Goal: Information Seeking & Learning: Learn about a topic

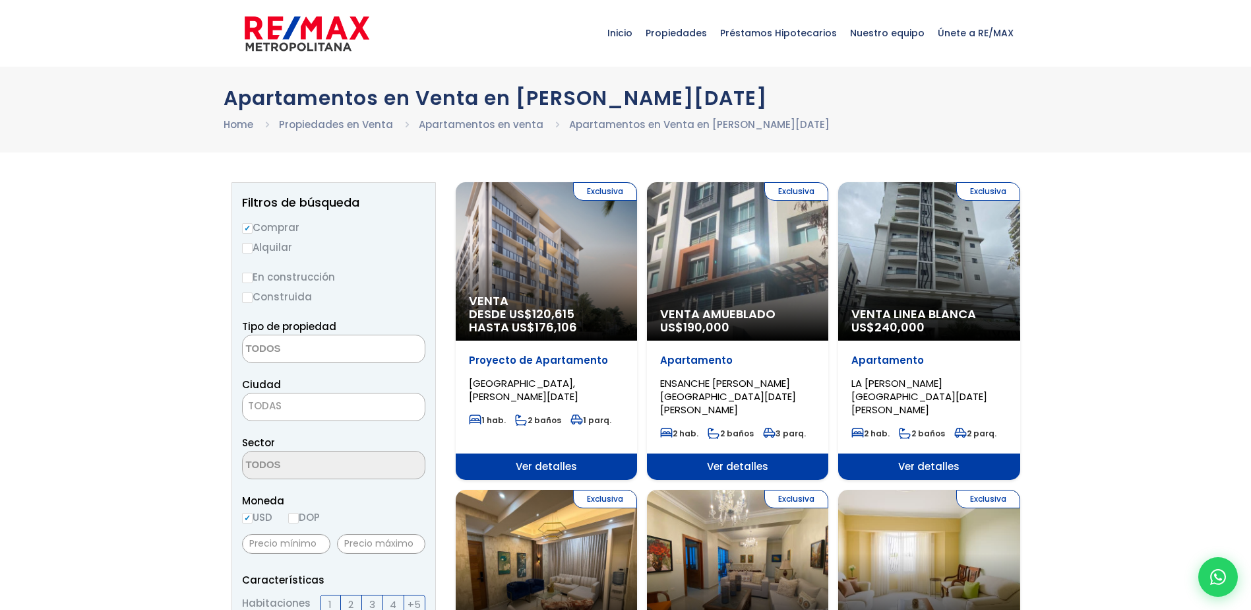
select select
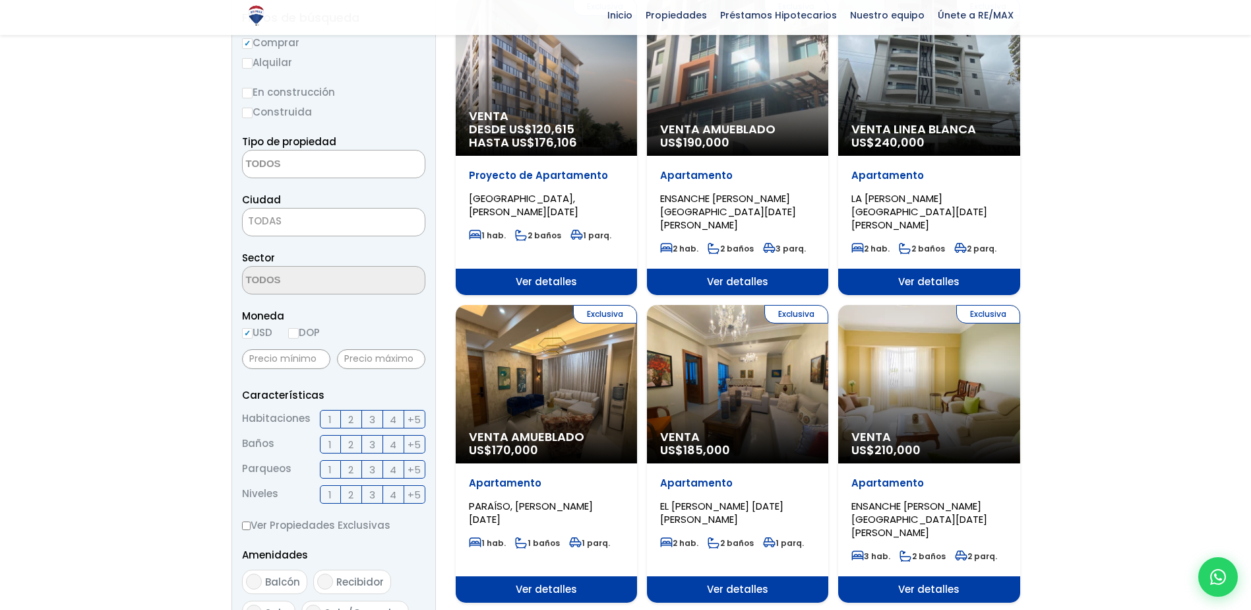
scroll to position [198, 0]
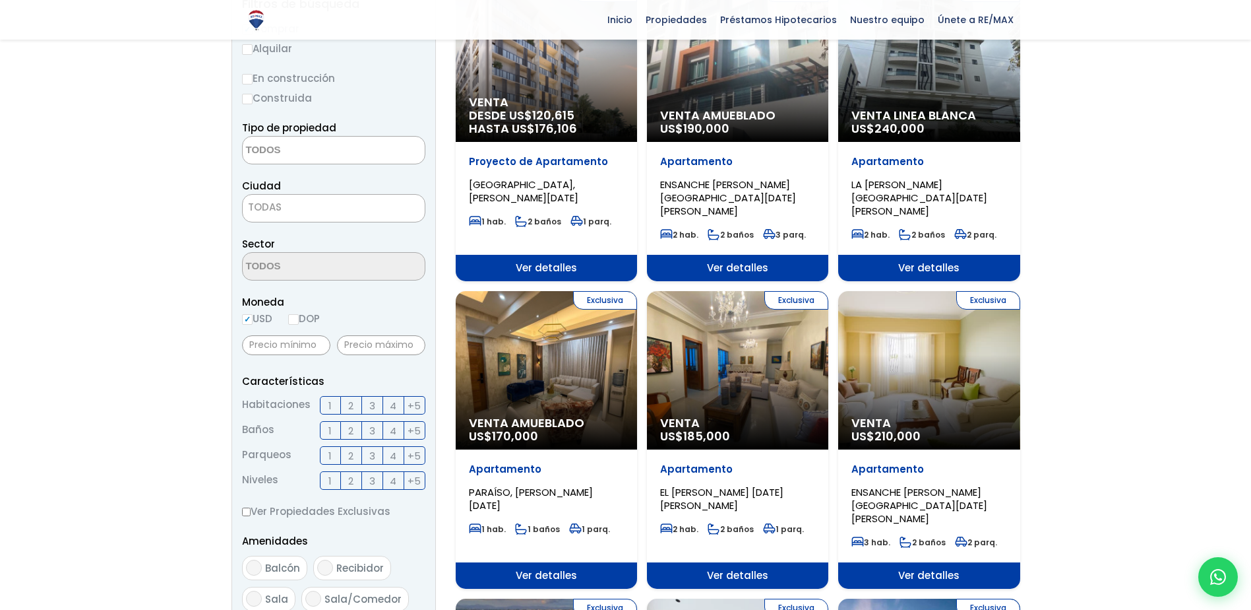
click at [372, 405] on span "3" at bounding box center [372, 405] width 6 height 16
click at [0, 0] on input "3" at bounding box center [0, 0] width 0 height 0
click at [367, 427] on label "3" at bounding box center [372, 430] width 21 height 18
click at [0, 0] on input "3" at bounding box center [0, 0] width 0 height 0
click at [353, 455] on span "2" at bounding box center [350, 455] width 5 height 16
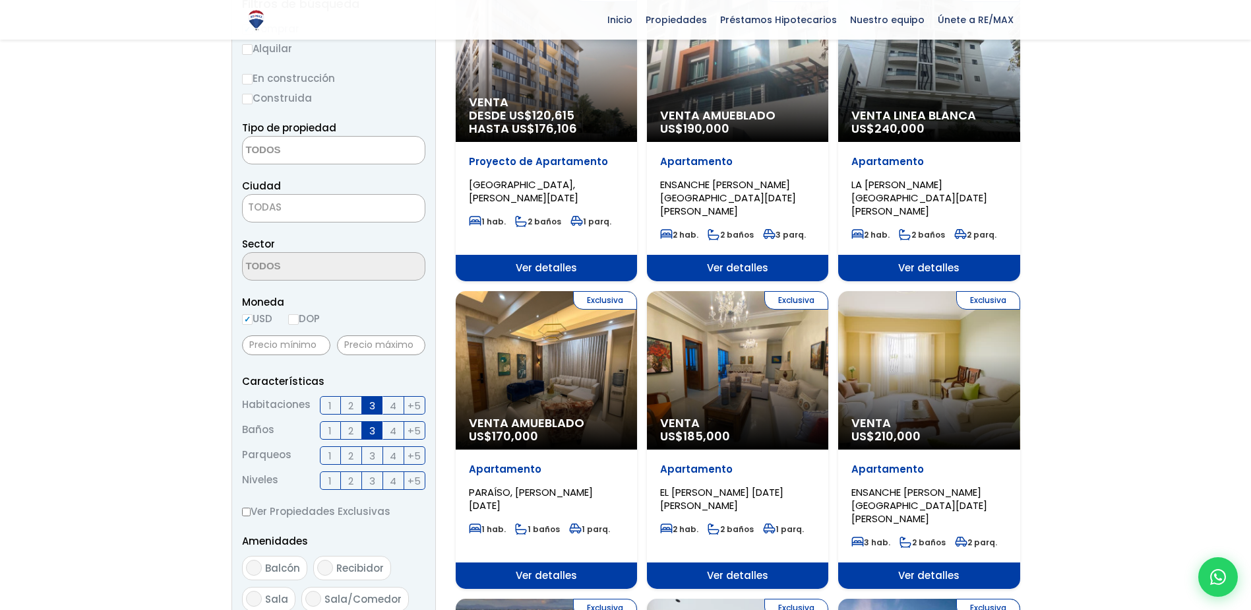
click at [0, 0] on input "2" at bounding box center [0, 0] width 0 height 0
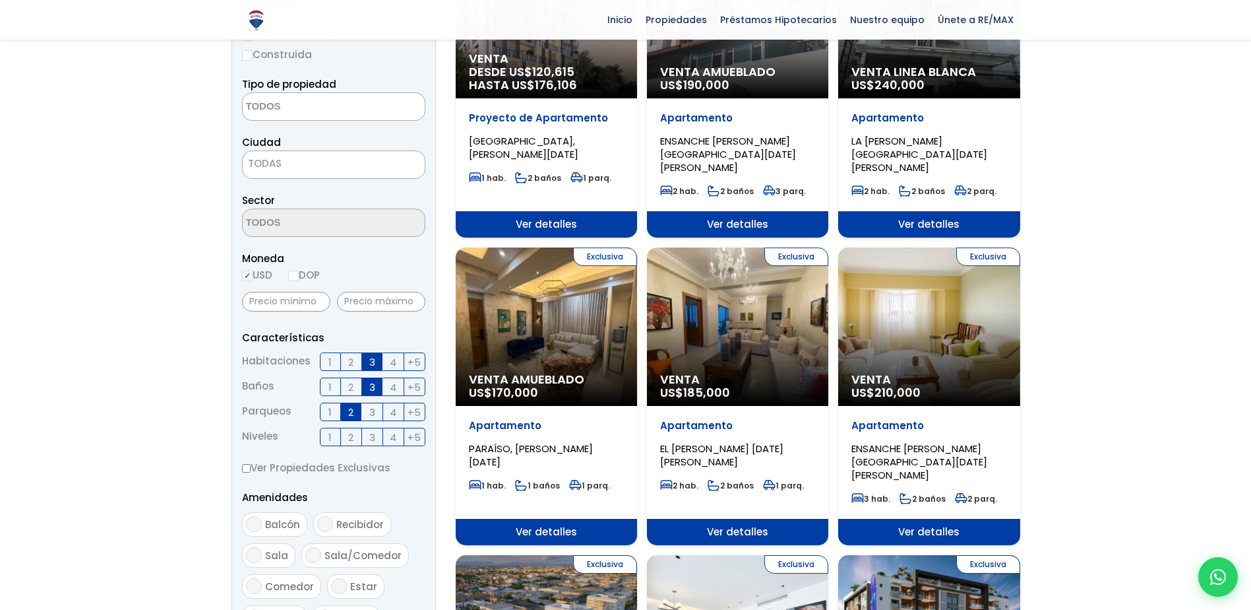
scroll to position [396, 0]
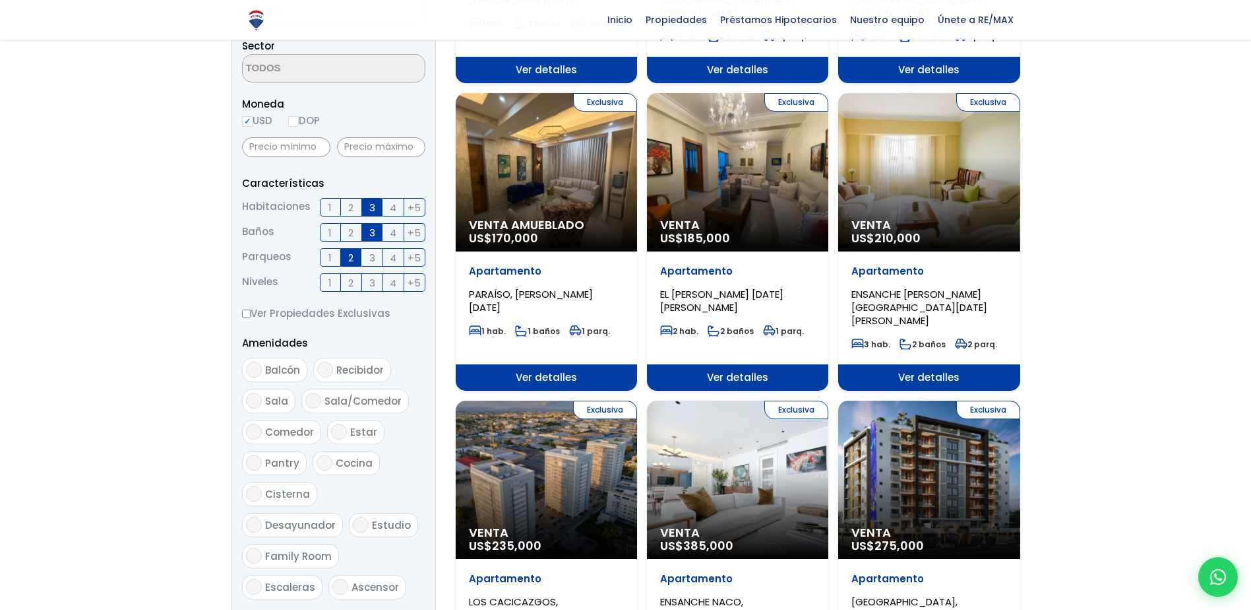
click at [258, 403] on input "Sala" at bounding box center [254, 400] width 16 height 16
click at [255, 400] on input "Sala" at bounding box center [254, 400] width 16 height 16
checkbox input "false"
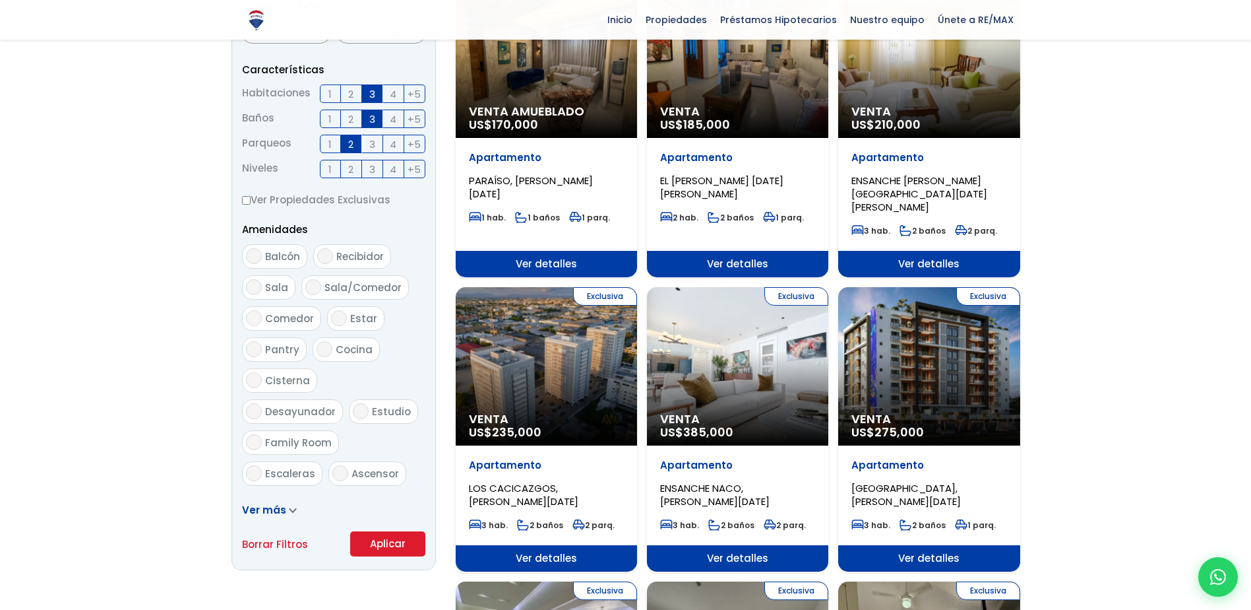
scroll to position [594, 0]
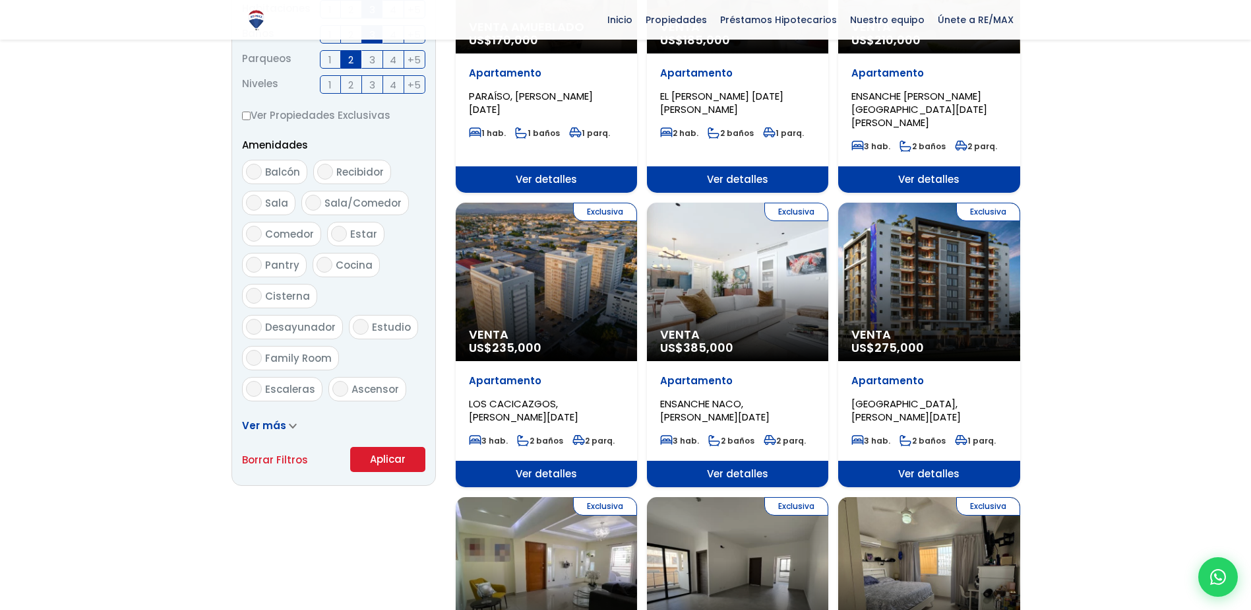
click at [387, 456] on button "Aplicar" at bounding box center [387, 459] width 75 height 25
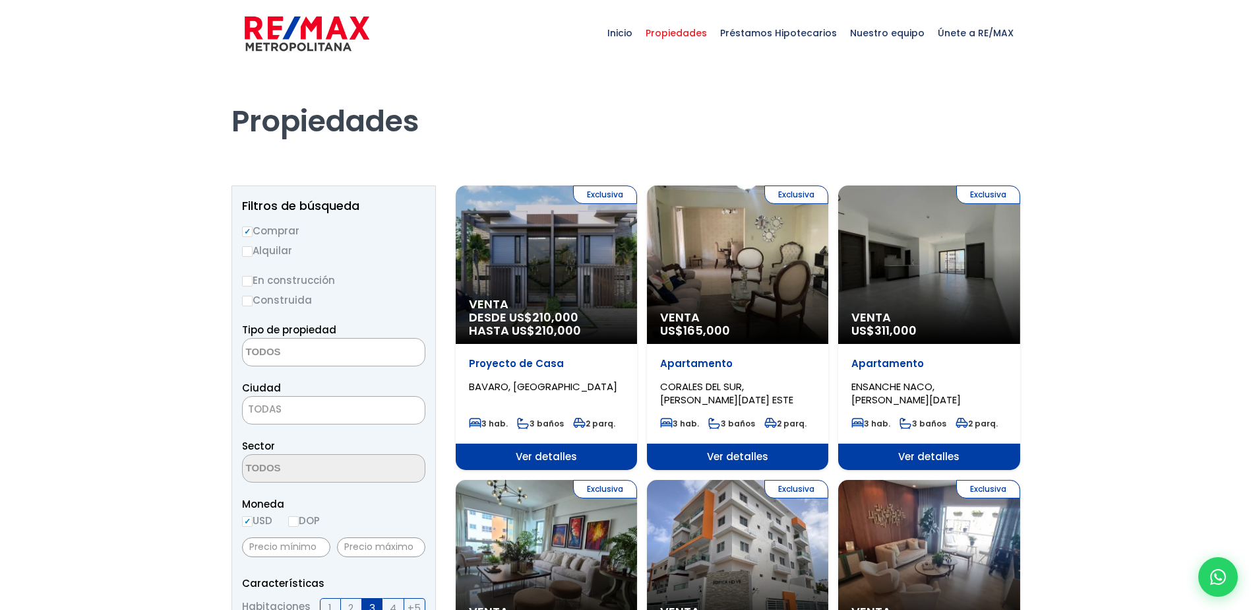
select select
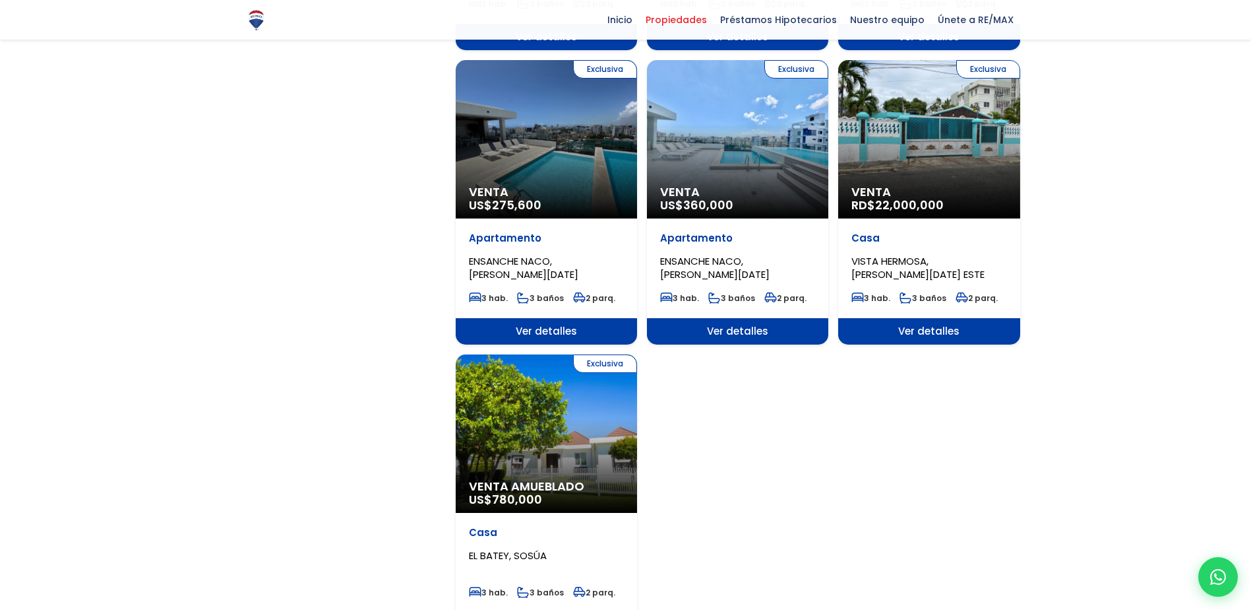
scroll to position [1187, 0]
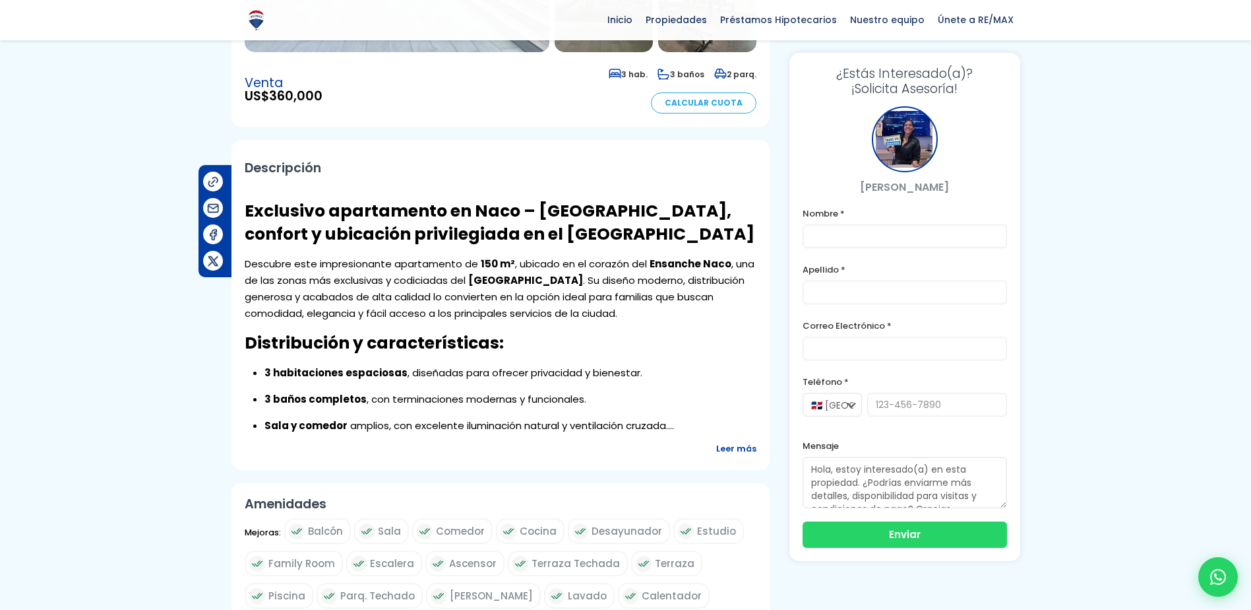
scroll to position [132, 0]
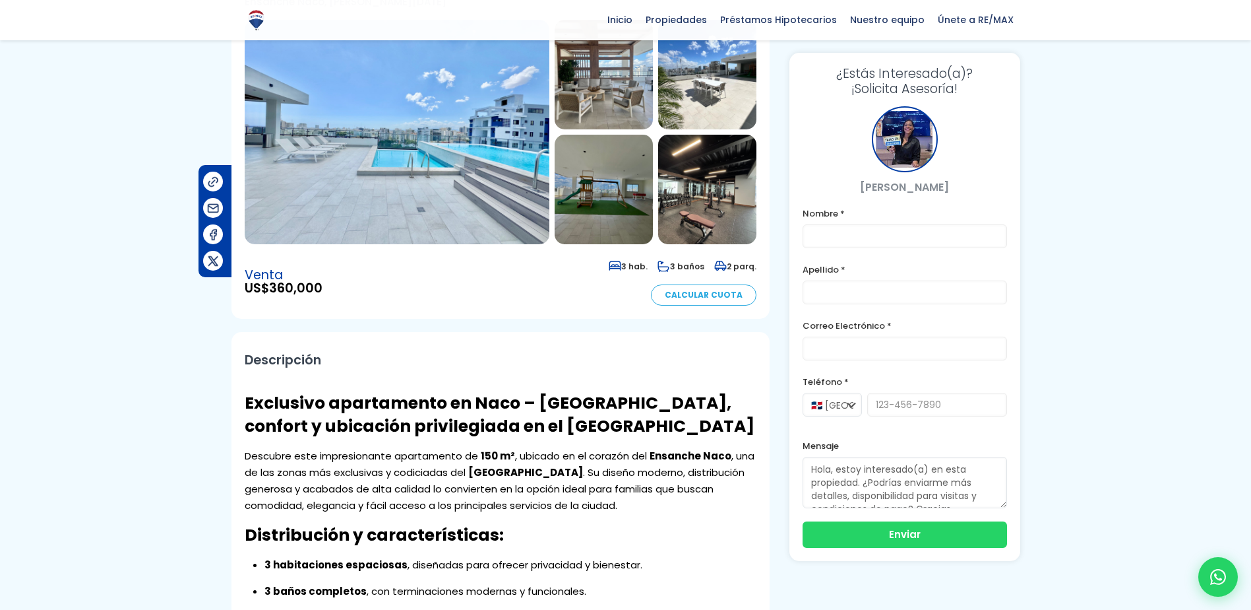
click at [638, 183] on img at bounding box center [604, 190] width 98 height 110
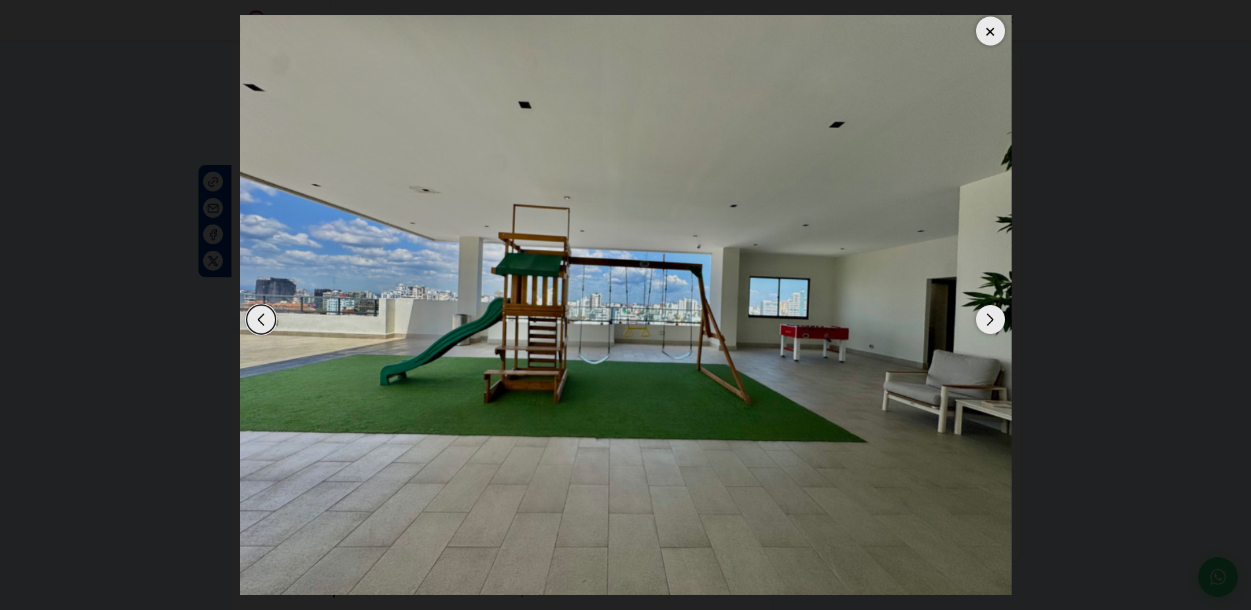
click at [995, 324] on div "Next slide" at bounding box center [990, 319] width 29 height 29
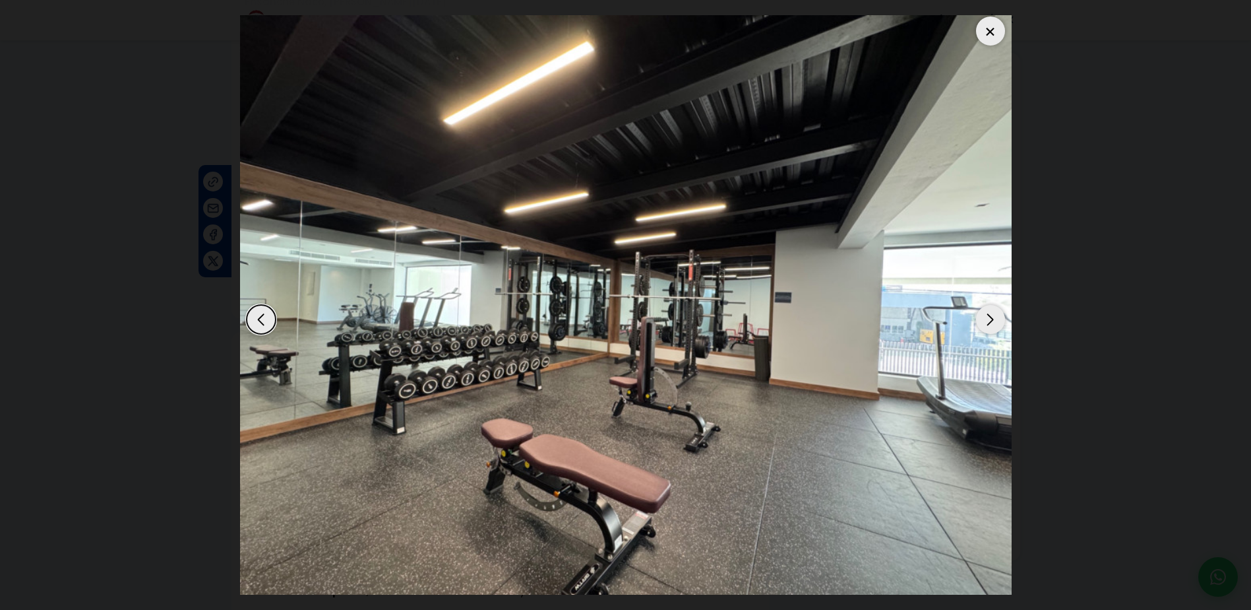
click at [995, 324] on div "Next slide" at bounding box center [990, 319] width 29 height 29
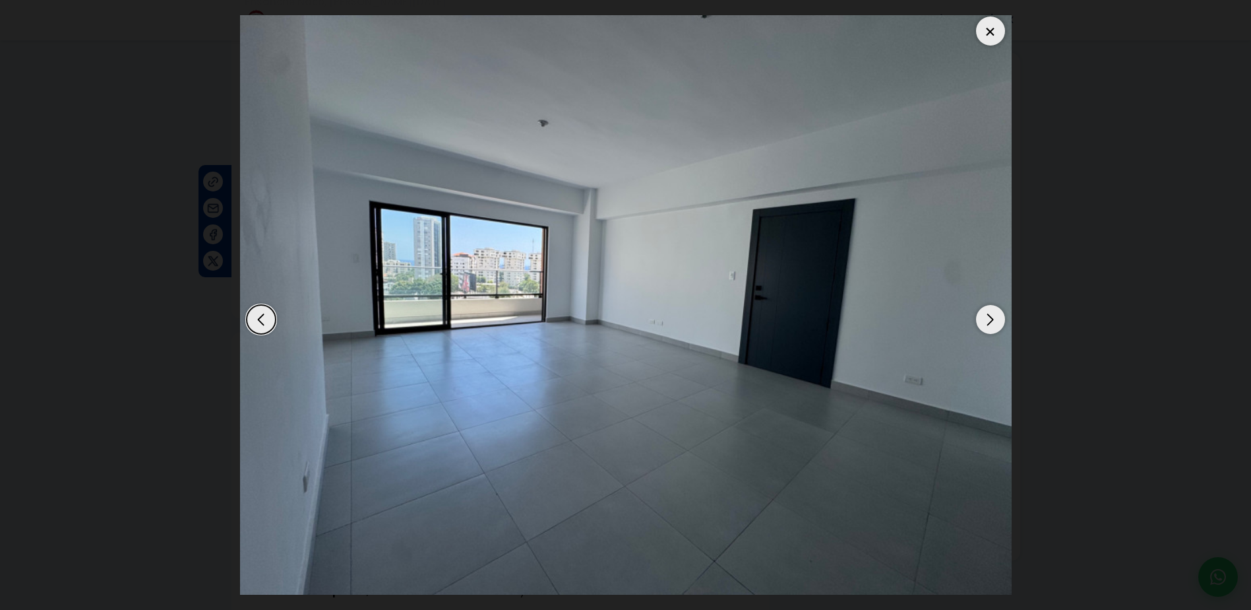
click at [995, 324] on div "Next slide" at bounding box center [990, 319] width 29 height 29
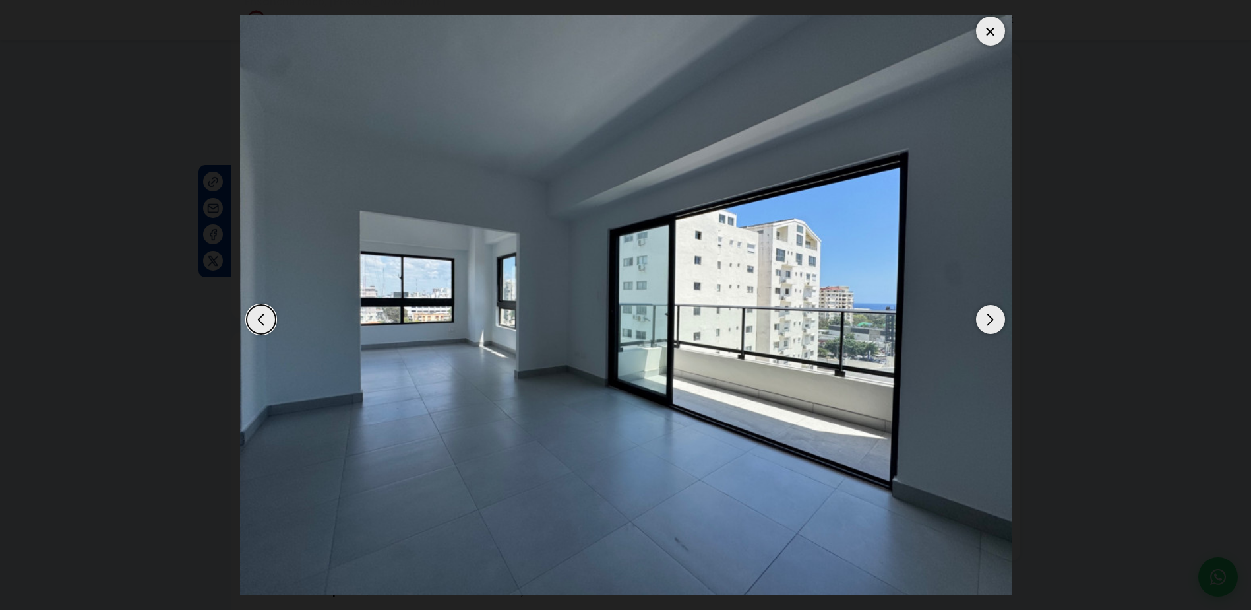
click at [995, 324] on div "Next slide" at bounding box center [990, 319] width 29 height 29
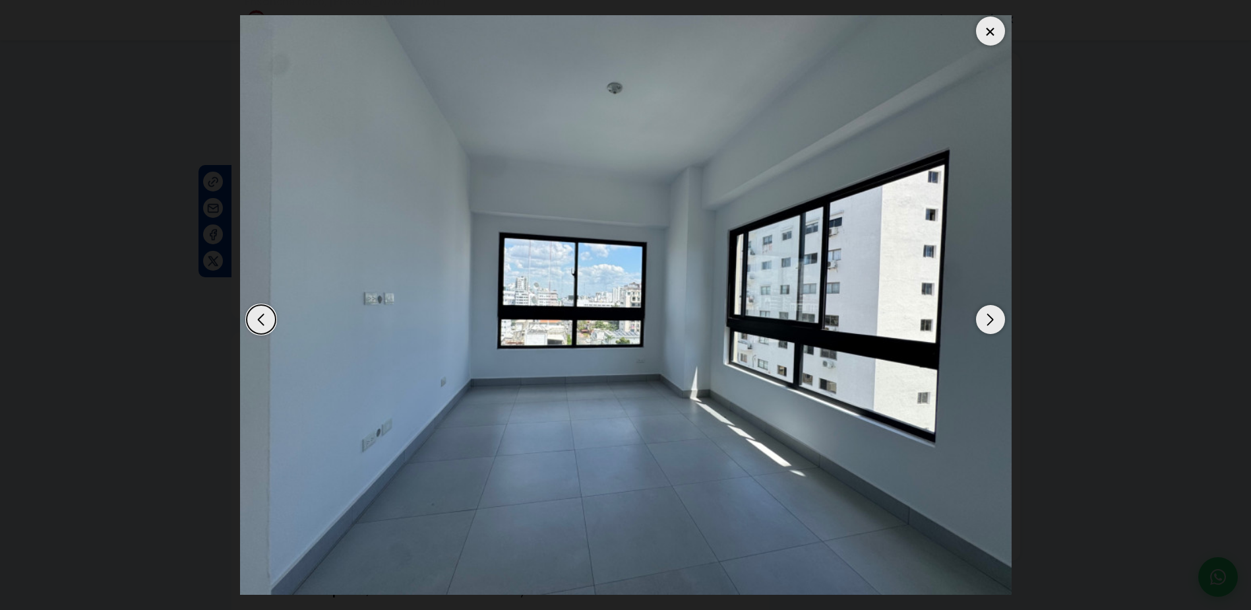
click at [995, 324] on div "Next slide" at bounding box center [990, 319] width 29 height 29
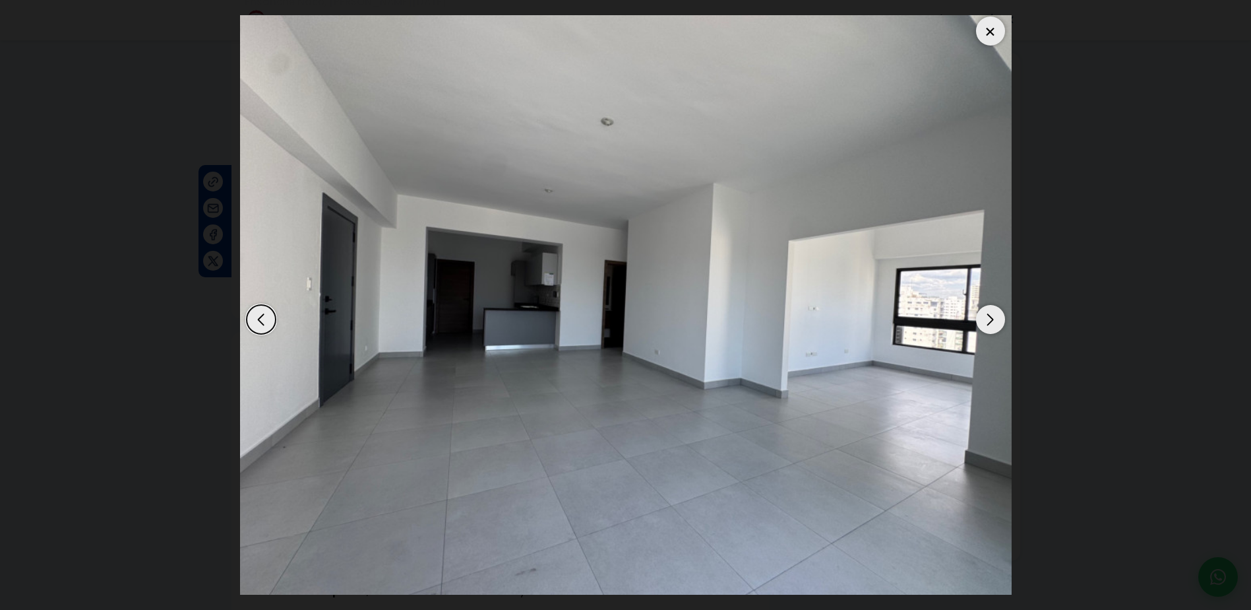
click at [995, 324] on div "Next slide" at bounding box center [990, 319] width 29 height 29
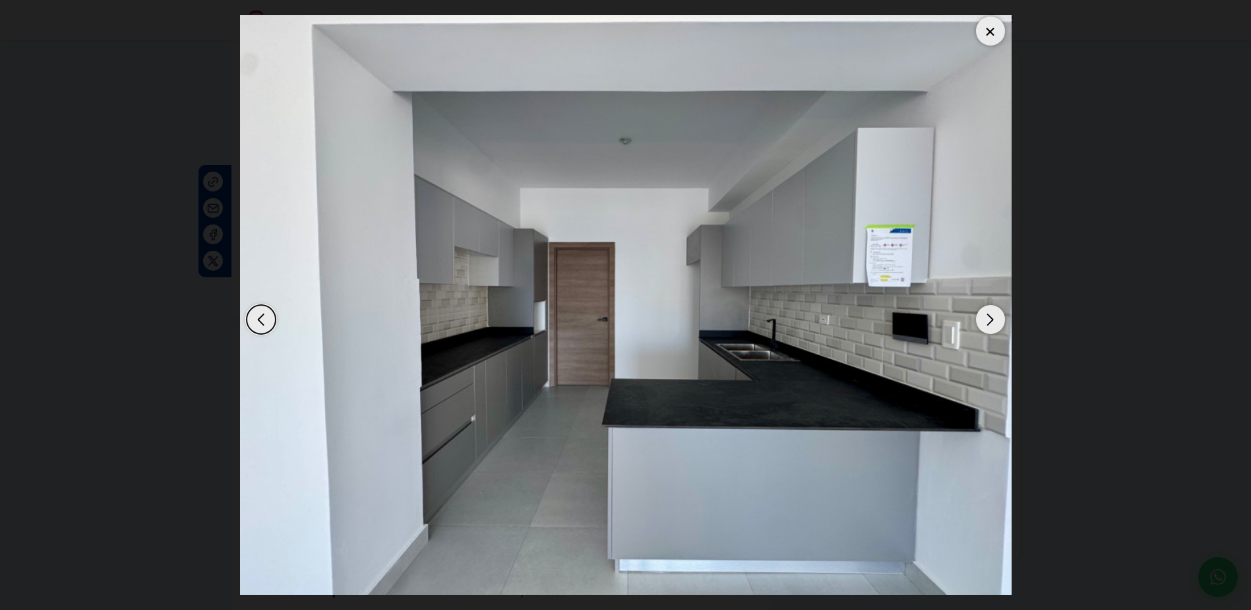
click at [995, 324] on div "Next slide" at bounding box center [990, 319] width 29 height 29
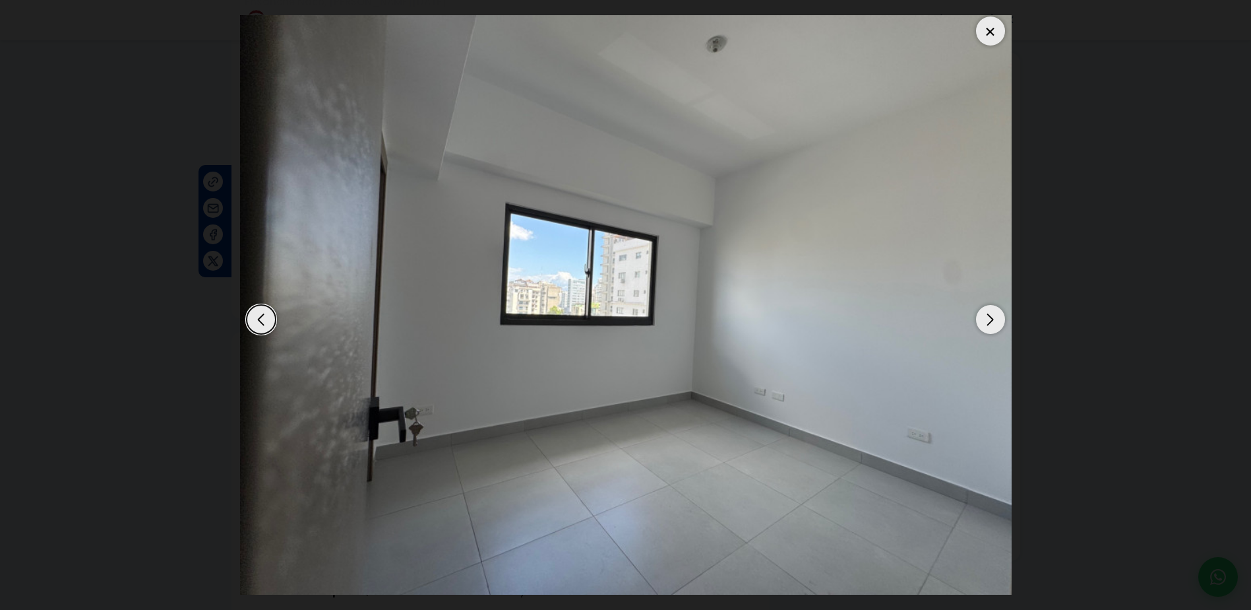
click at [995, 324] on div "Next slide" at bounding box center [990, 319] width 29 height 29
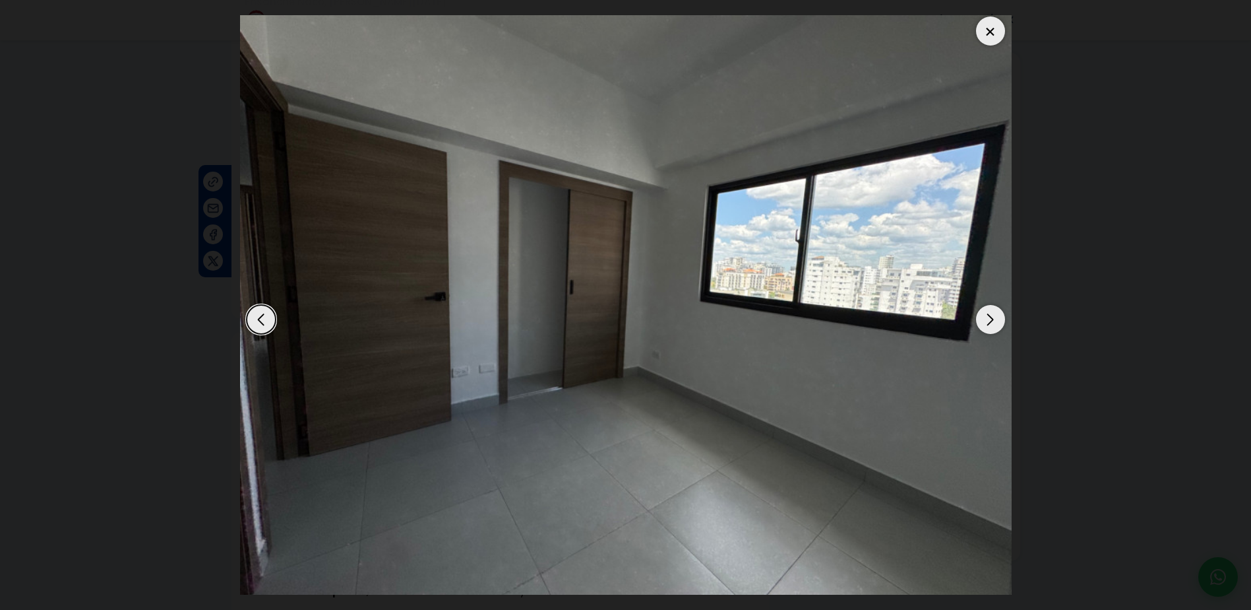
click at [995, 324] on div "Next slide" at bounding box center [990, 319] width 29 height 29
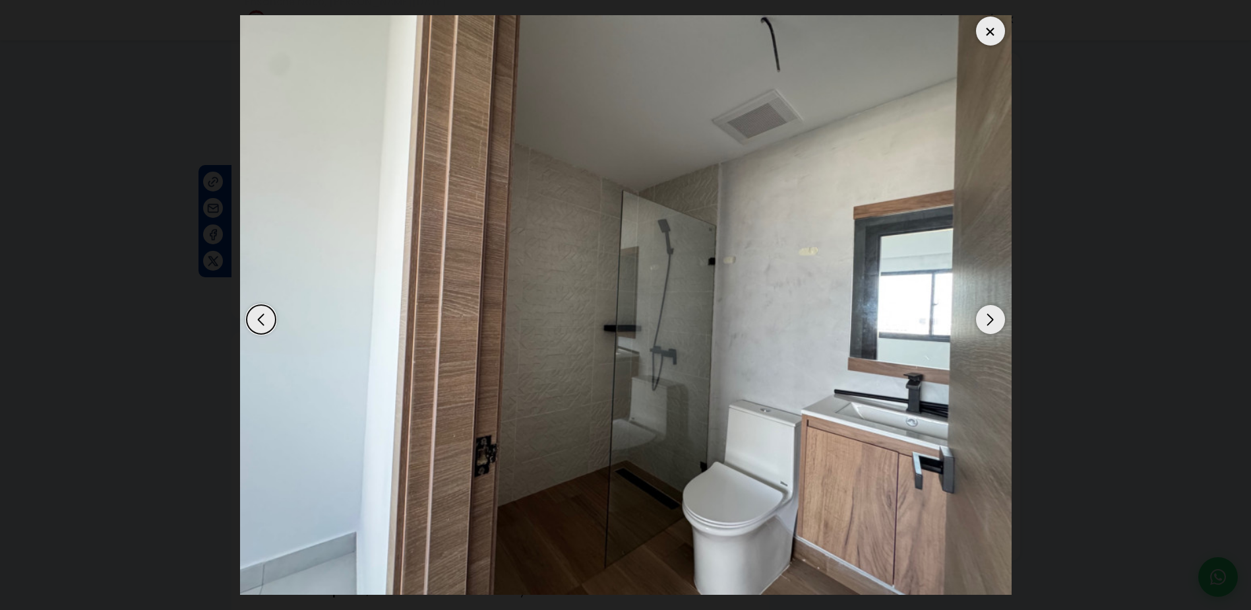
click at [995, 324] on div "Next slide" at bounding box center [990, 319] width 29 height 29
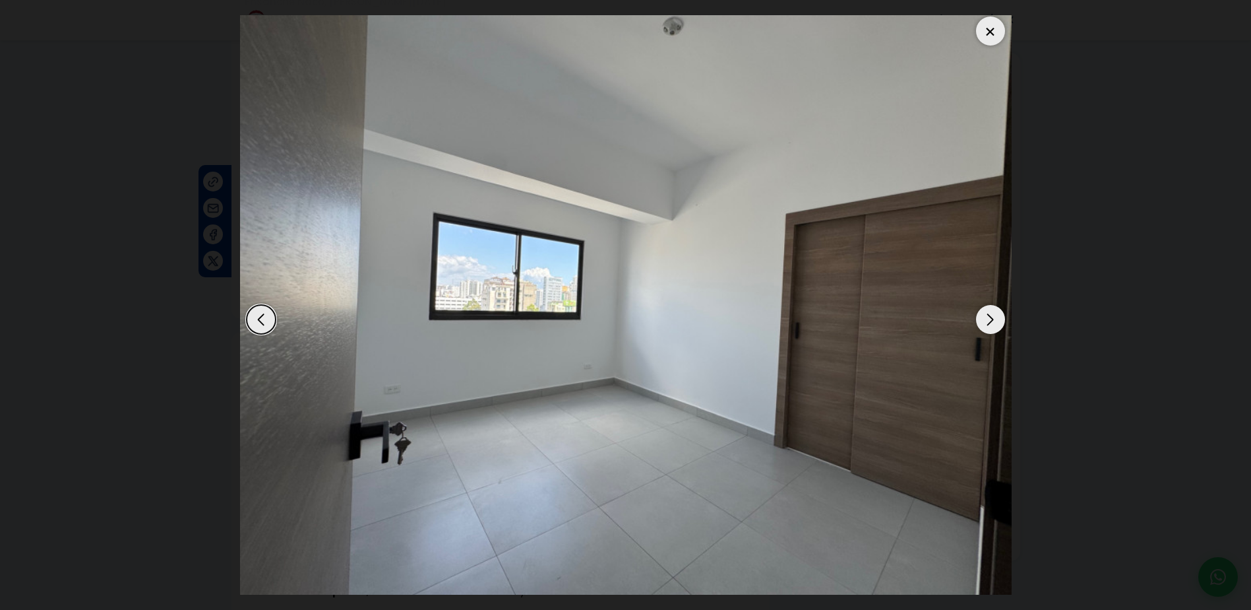
click at [995, 324] on div "Next slide" at bounding box center [990, 319] width 29 height 29
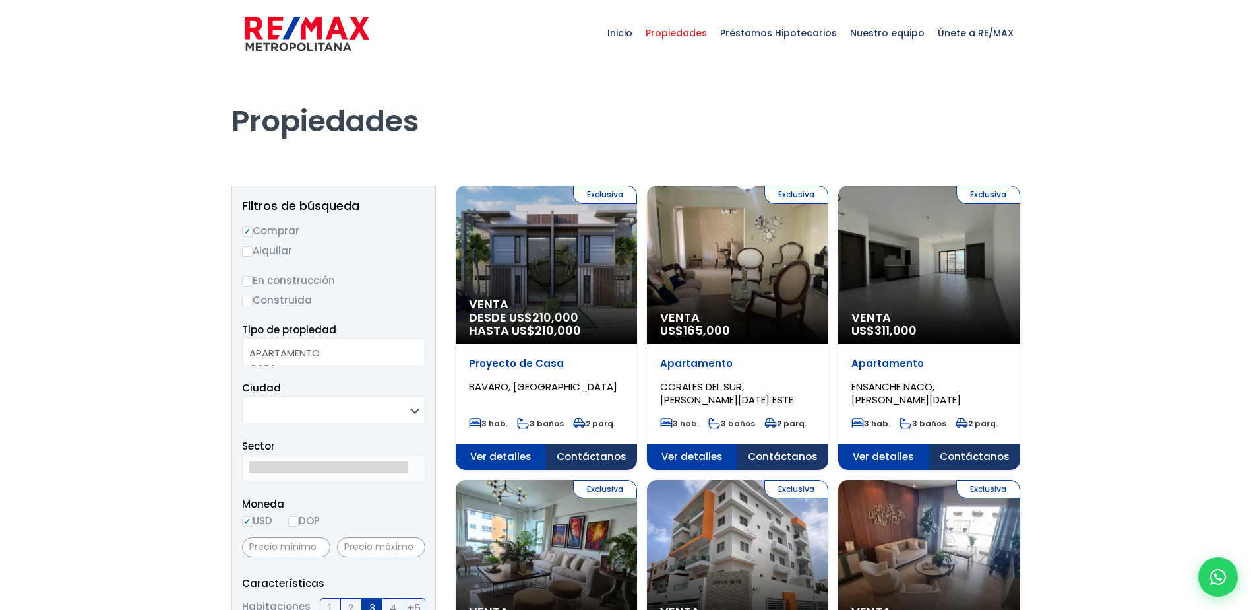
select select
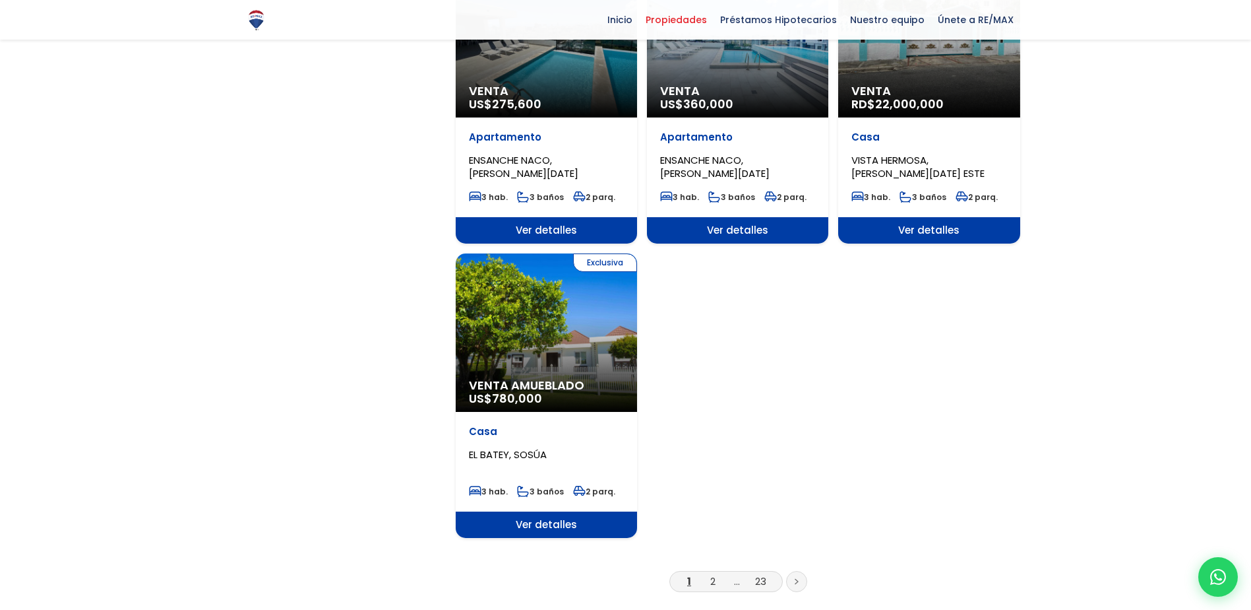
scroll to position [1649, 0]
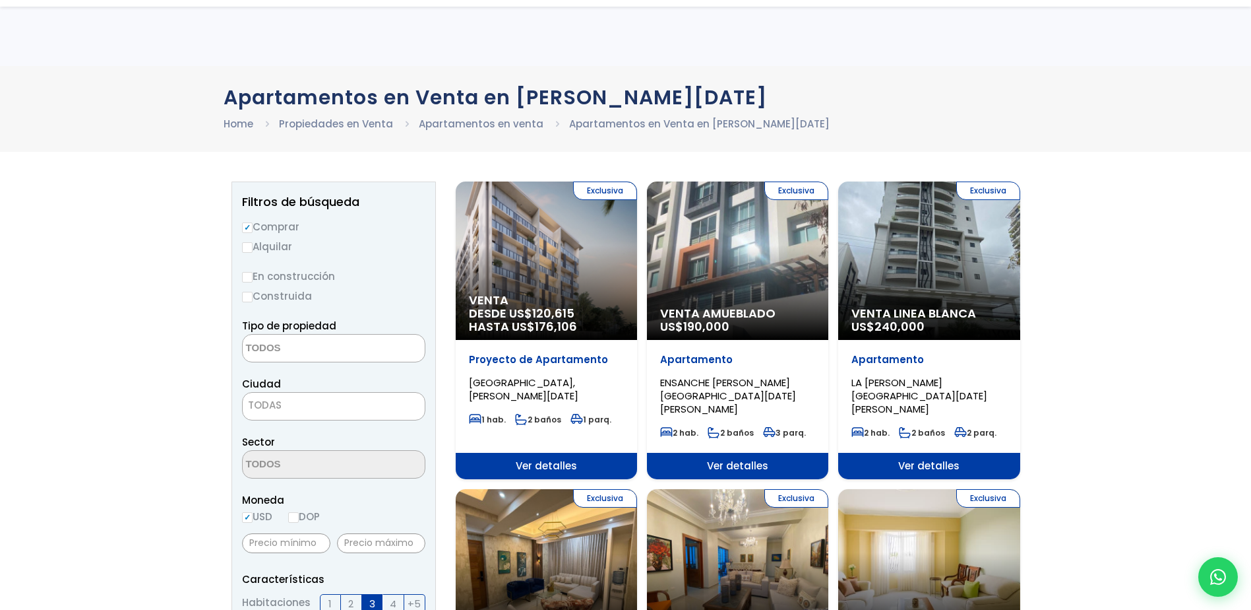
select select
